Goal: Check status

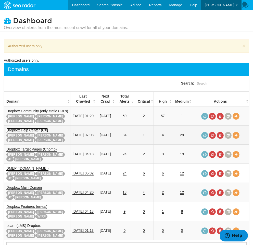
click at [32, 128] on link "Dropbox Help Center (CX)" at bounding box center [27, 130] width 42 height 4
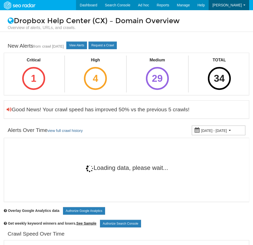
scroll to position [20, 0]
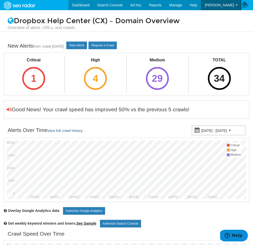
click at [77, 50] on div "New Alerts from crawl 08/15/2025 View Alerts Request a Crawl" at bounding box center [126, 45] width 245 height 13
click at [78, 50] on div "New Alerts from crawl 08/15/2025 View Alerts Request a Crawl" at bounding box center [126, 45] width 245 height 13
click at [78, 49] on link "View Alerts" at bounding box center [76, 46] width 21 height 8
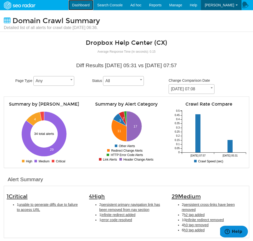
click at [88, 6] on link "Dashboard" at bounding box center [80, 5] width 25 height 10
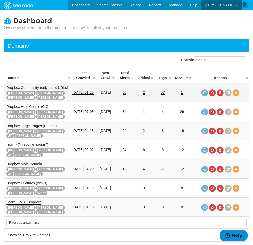
click at [60, 90] on div "Adam Dave Felicity Ryan" at bounding box center [37, 90] width 62 height 1
click at [60, 89] on link "Dropbox Community (only static URLs)" at bounding box center [37, 88] width 62 height 4
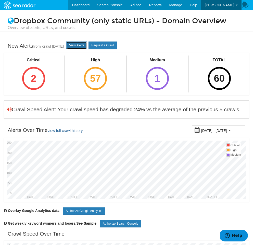
click at [87, 42] on link "View Alerts" at bounding box center [76, 46] width 21 height 8
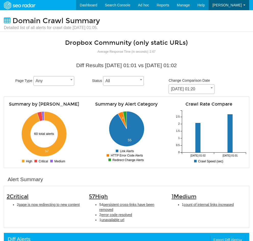
scroll to position [20, 0]
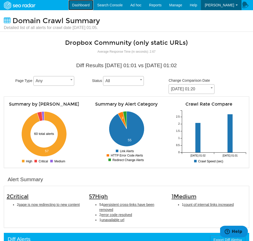
click at [78, 10] on link "Dashboard" at bounding box center [80, 5] width 25 height 10
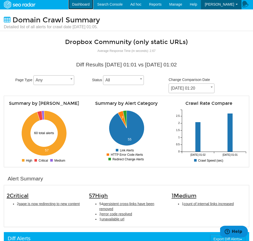
scroll to position [1, 0]
